Goal: Task Accomplishment & Management: Use online tool/utility

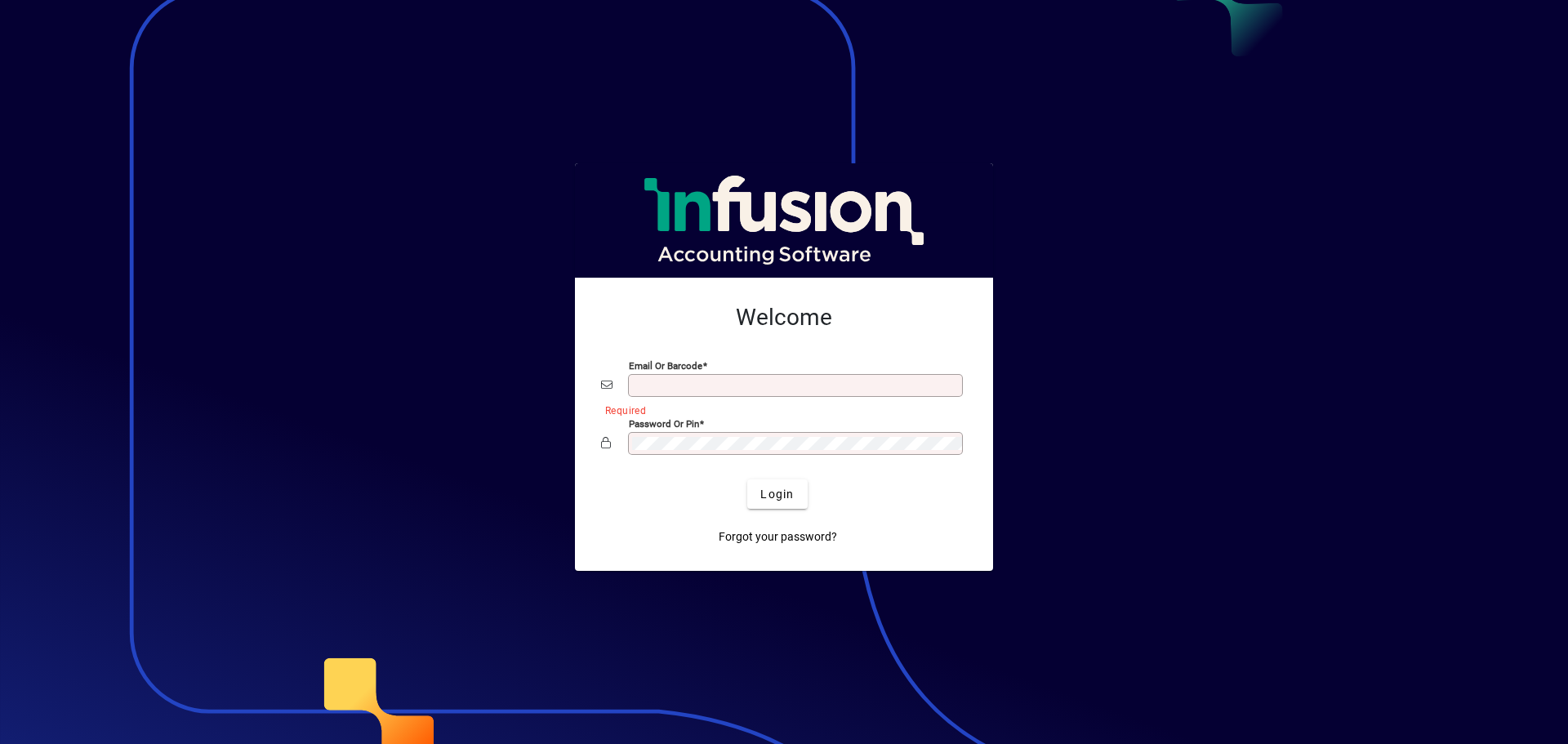
type input "**********"
click at [430, 106] on div at bounding box center [784, 372] width 1568 height 744
